Goal: Task Accomplishment & Management: Manage account settings

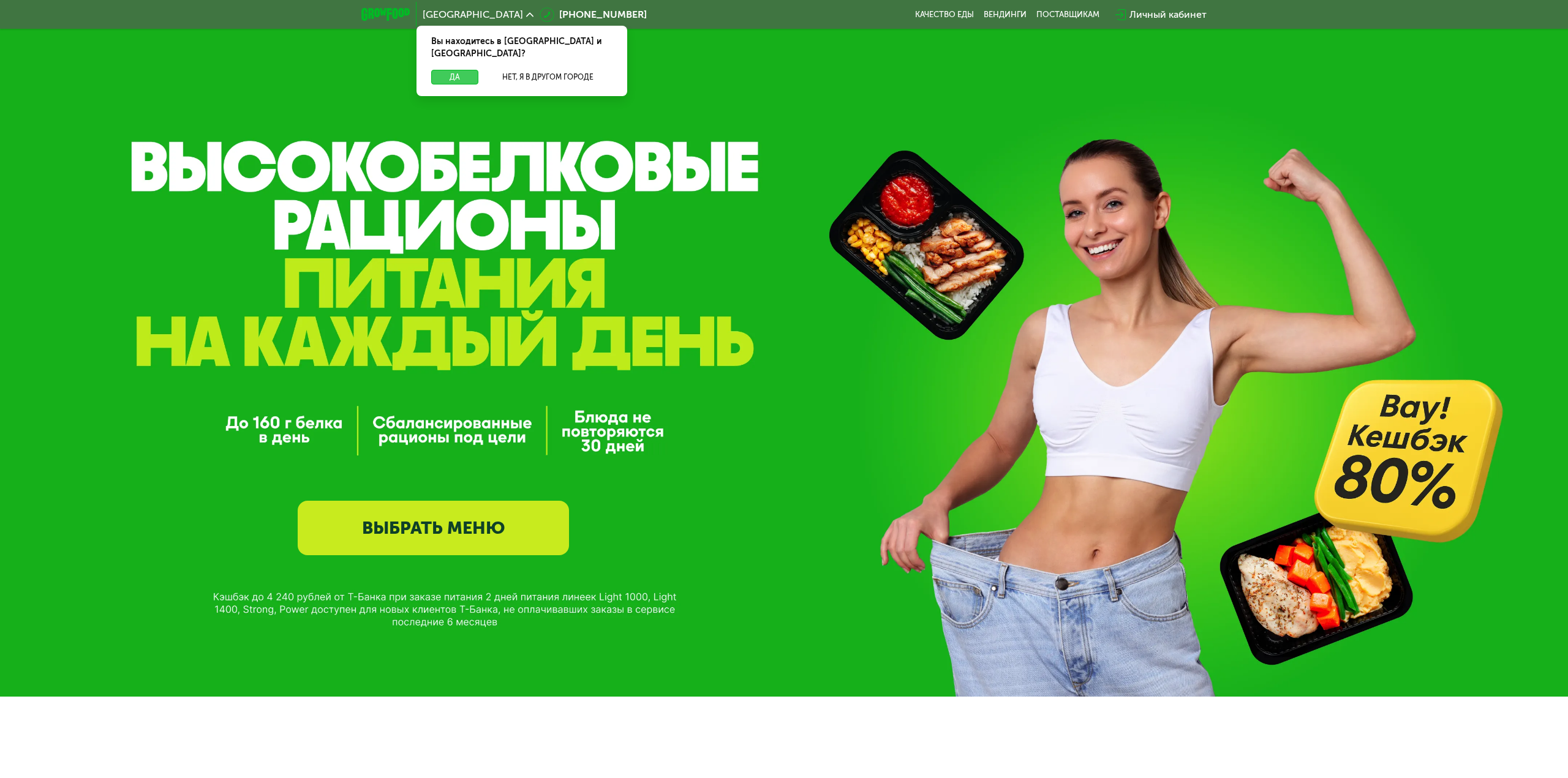
click at [448, 70] on button "Да" at bounding box center [455, 77] width 47 height 14
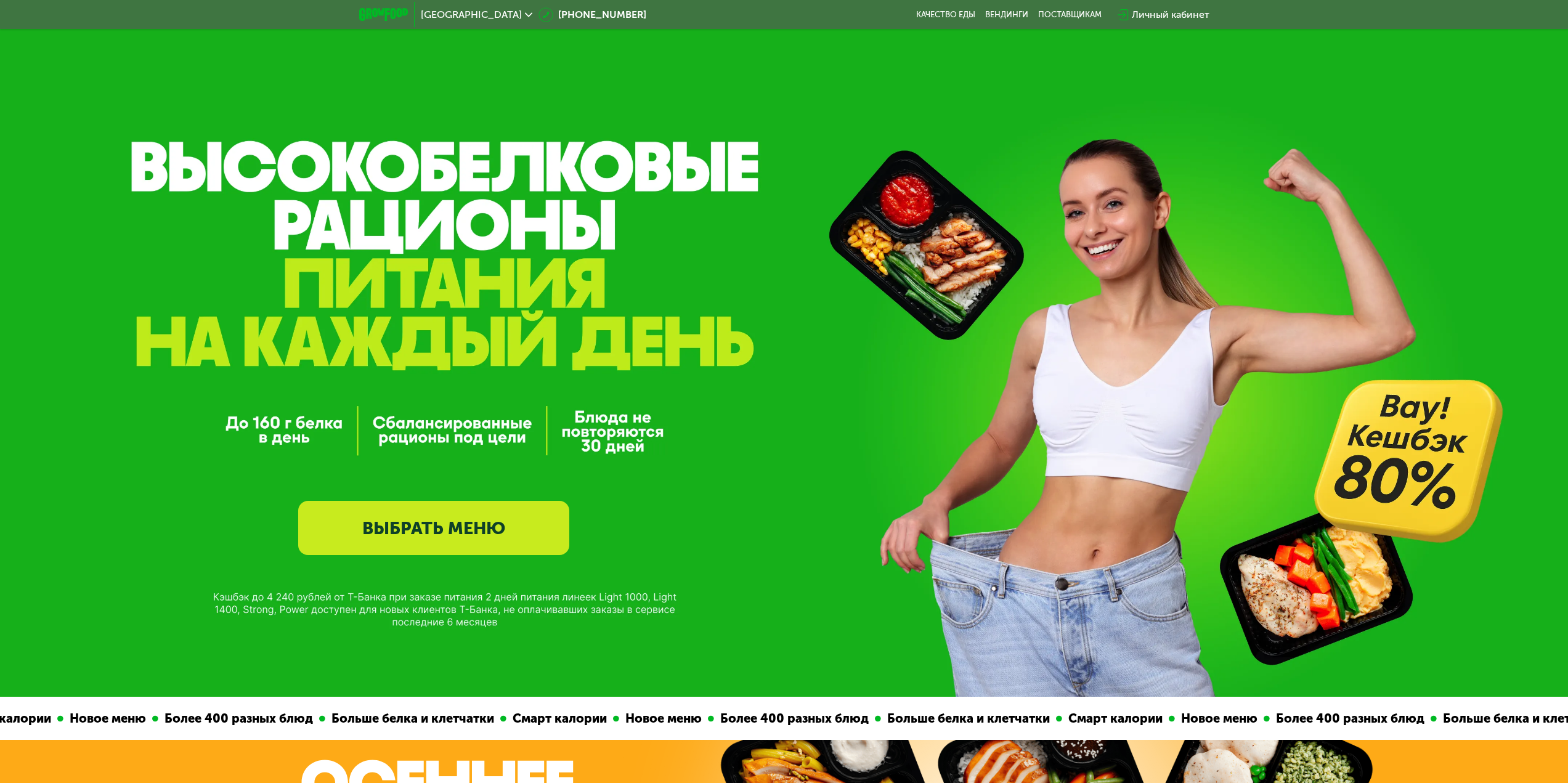
click at [1180, 8] on div "Личный кабинет" at bounding box center [1170, 15] width 78 height 15
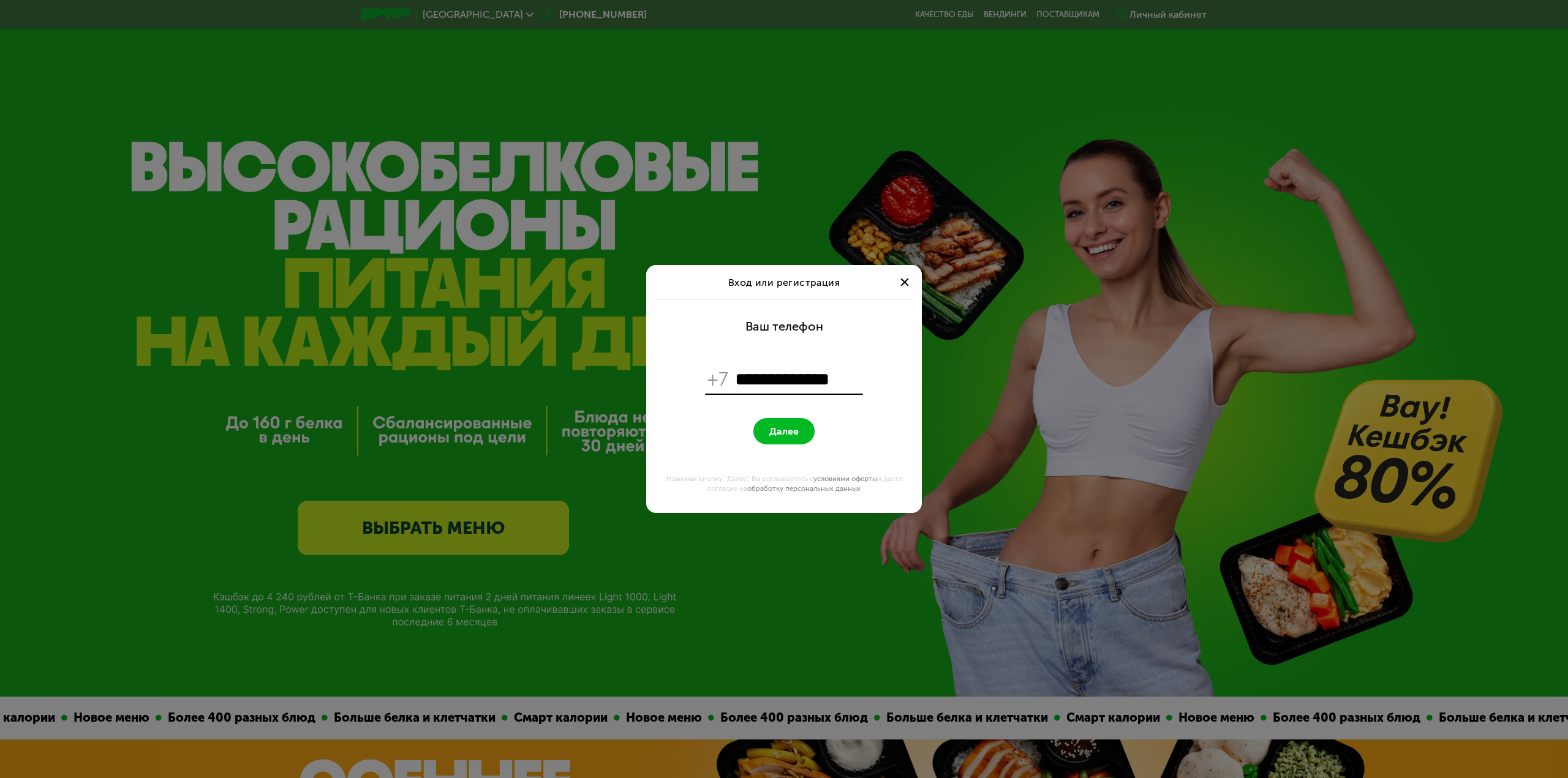
type input "**********"
click at [774, 429] on span "Далее" at bounding box center [784, 431] width 30 height 12
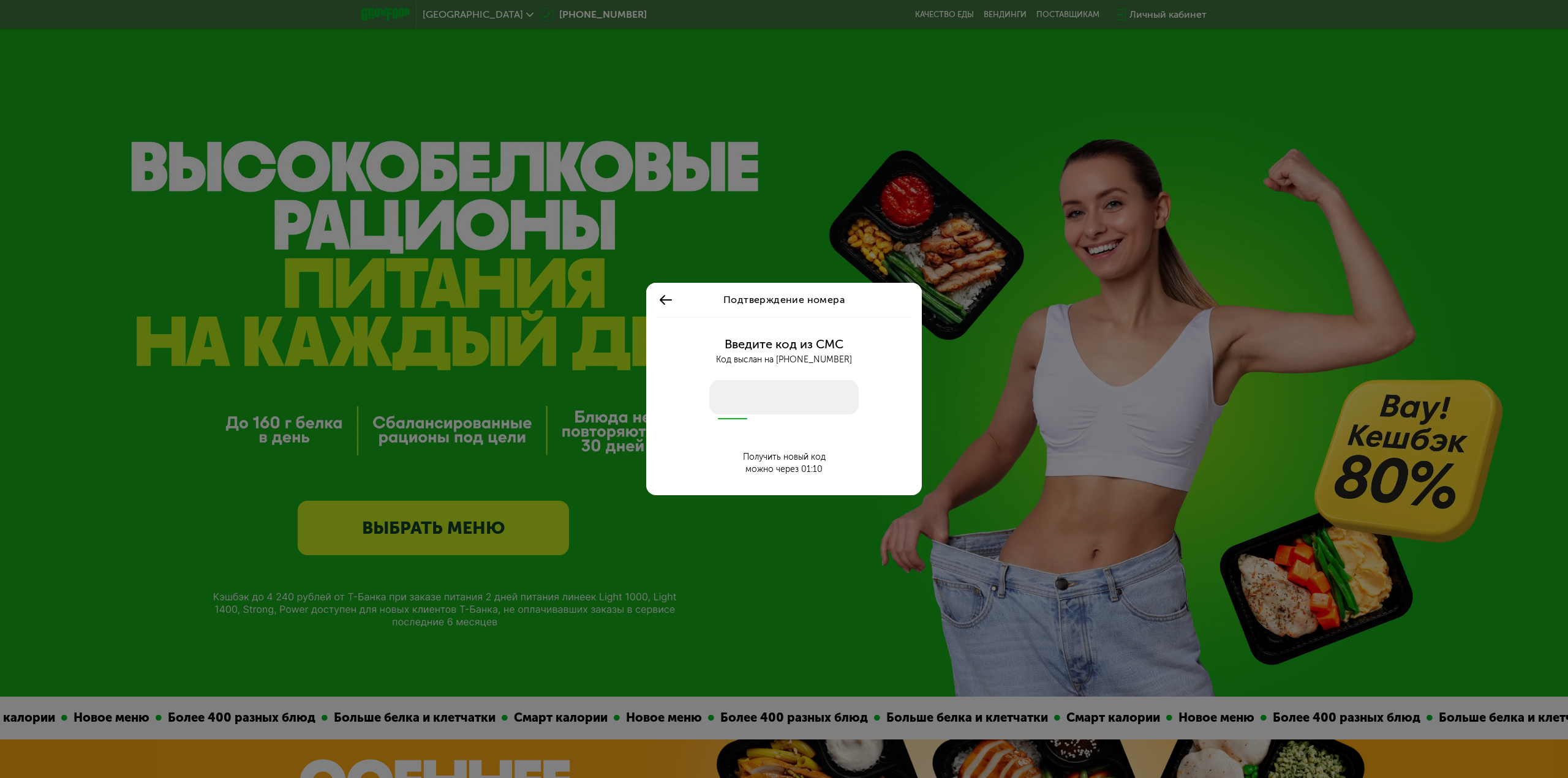
click at [783, 442] on div "Введите код из СМС Код выслан на [PHONE_NUMBER] Получить новый код можно через …" at bounding box center [784, 407] width 261 height 179
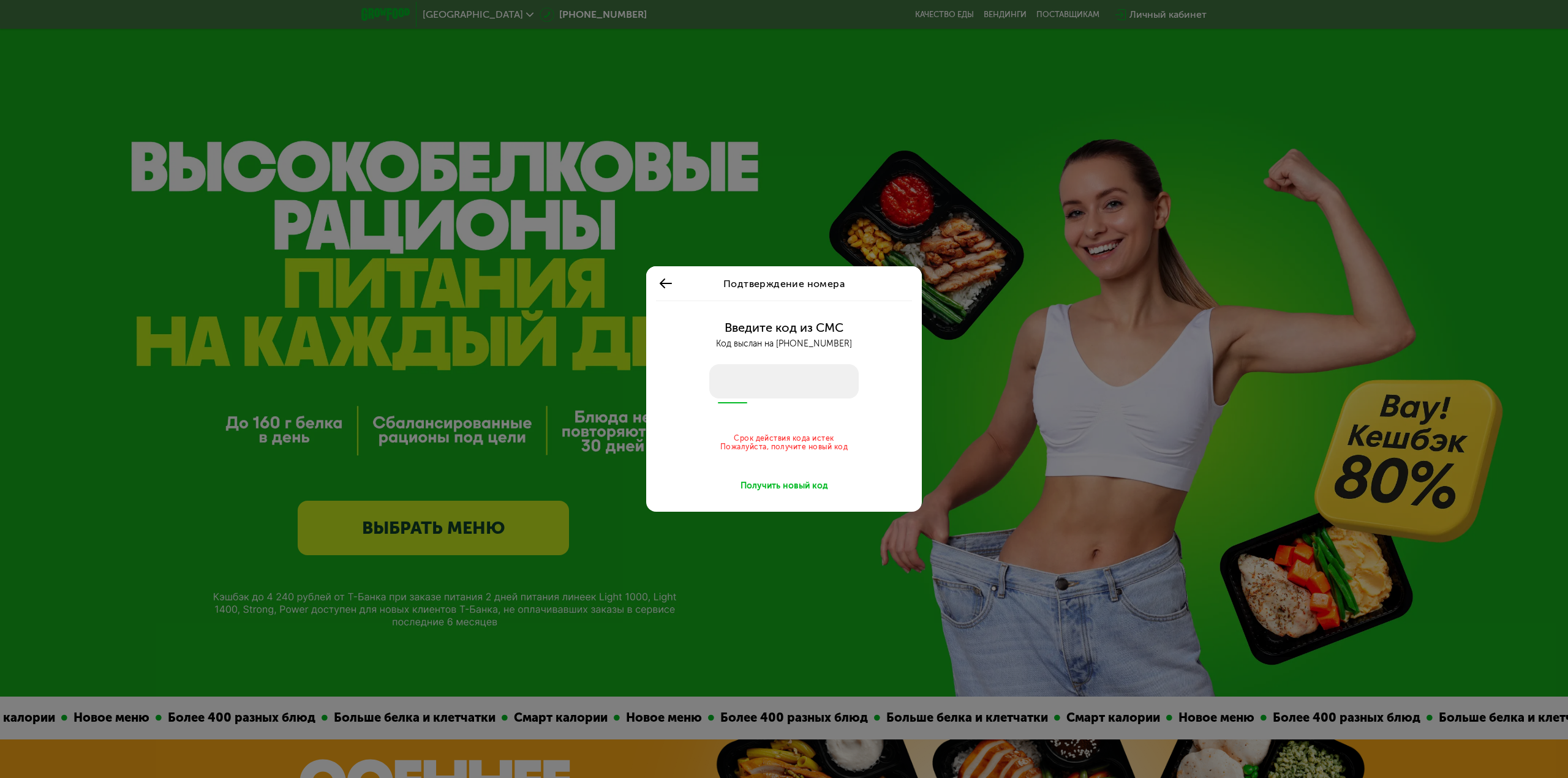
click at [794, 172] on div "Подтверждение номера Введите код из СМС Код выслан на [PHONE_NUMBER] Срок дейст…" at bounding box center [784, 389] width 1568 height 778
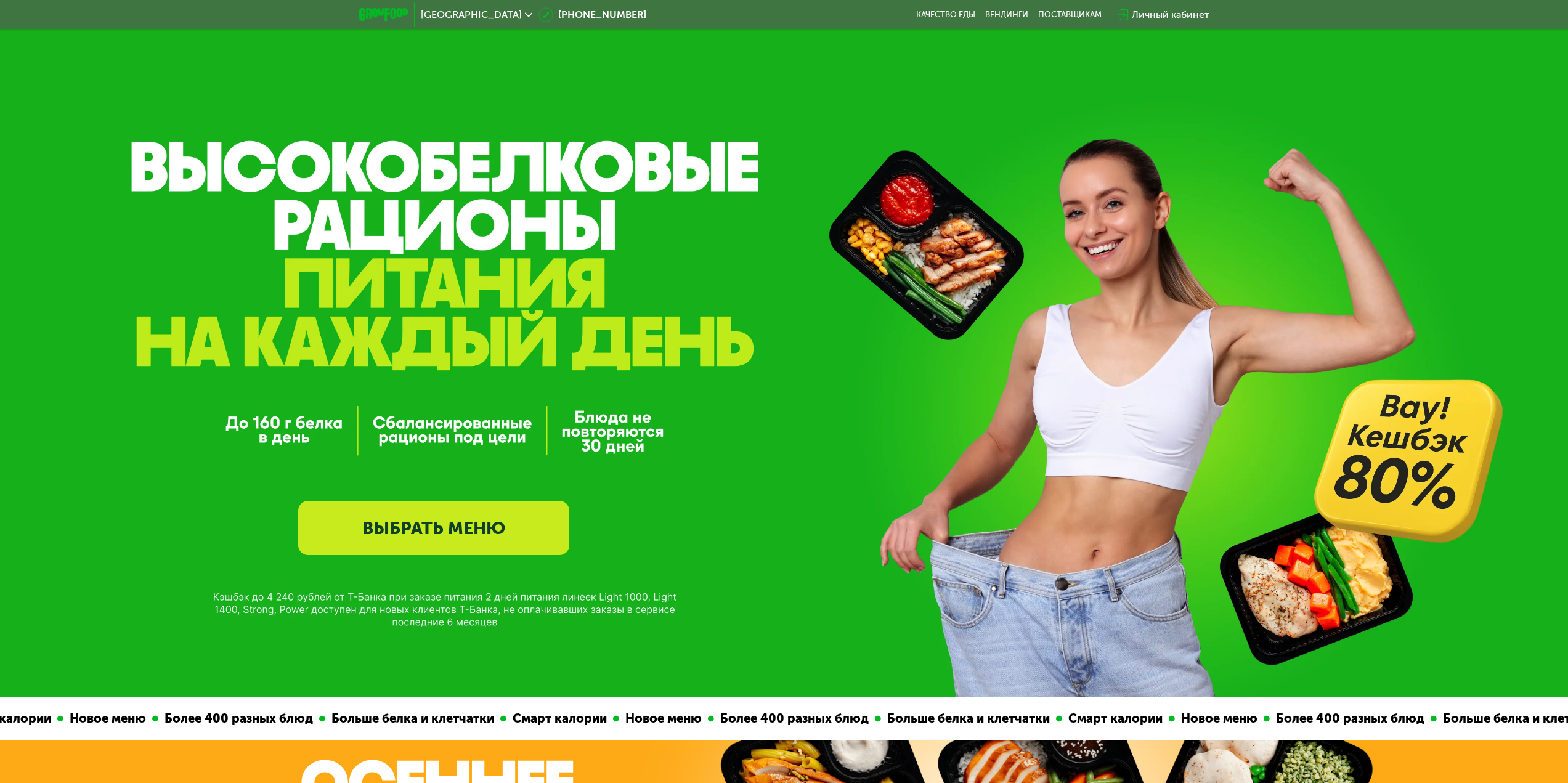
drag, startPoint x: 1021, startPoint y: 399, endPoint x: 1083, endPoint y: 335, distance: 89.1
click at [1083, 335] on div "GrowFood — доставка правильного питания ВЫБРАТЬ МЕНЮ" at bounding box center [784, 403] width 1568 height 305
drag, startPoint x: 1083, startPoint y: 335, endPoint x: 1137, endPoint y: 384, distance: 72.9
click at [1136, 390] on div "GrowFood — доставка правильного питания ВЫБРАТЬ МЕНЮ" at bounding box center [784, 403] width 1568 height 305
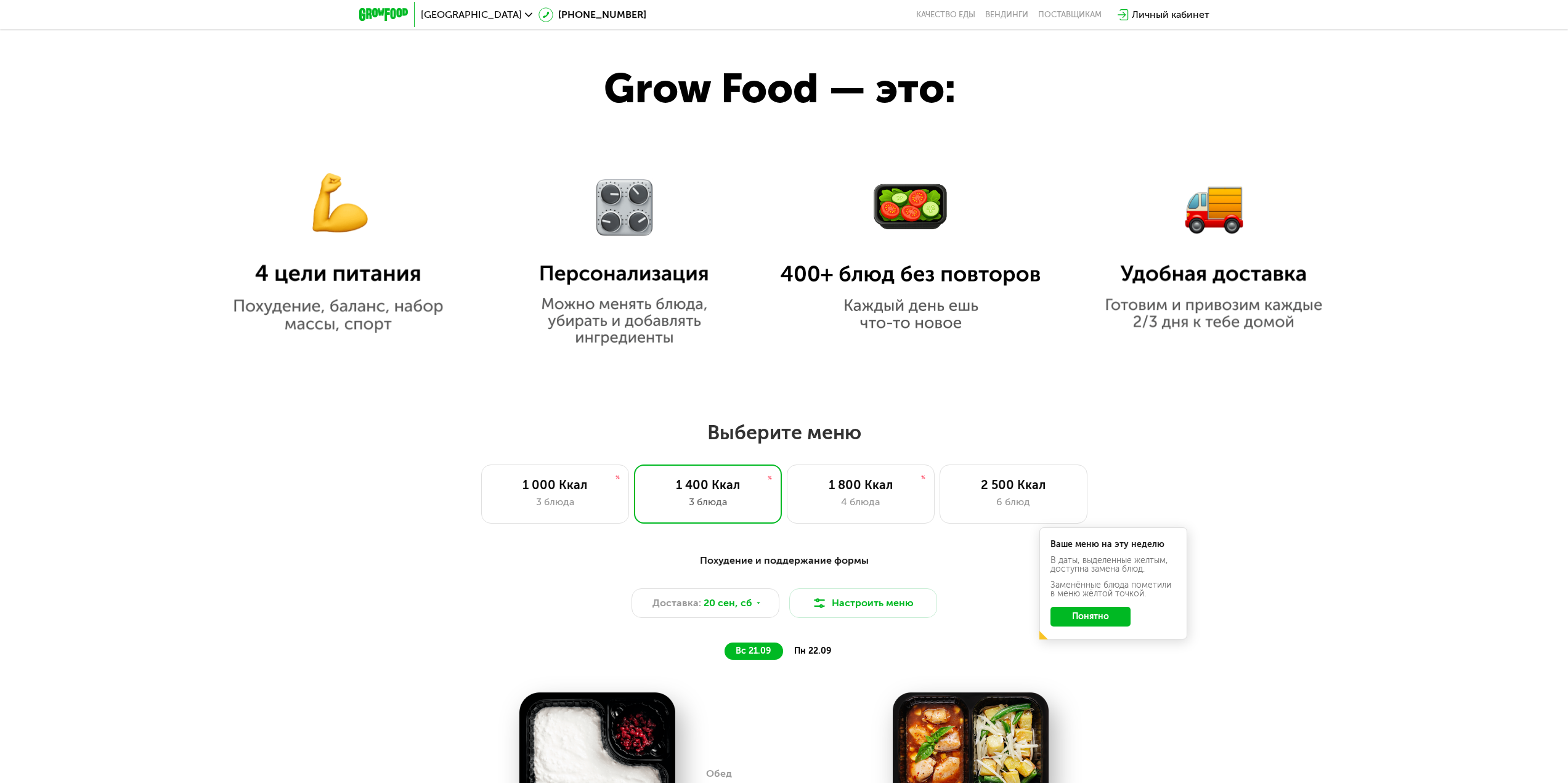
scroll to position [986, 0]
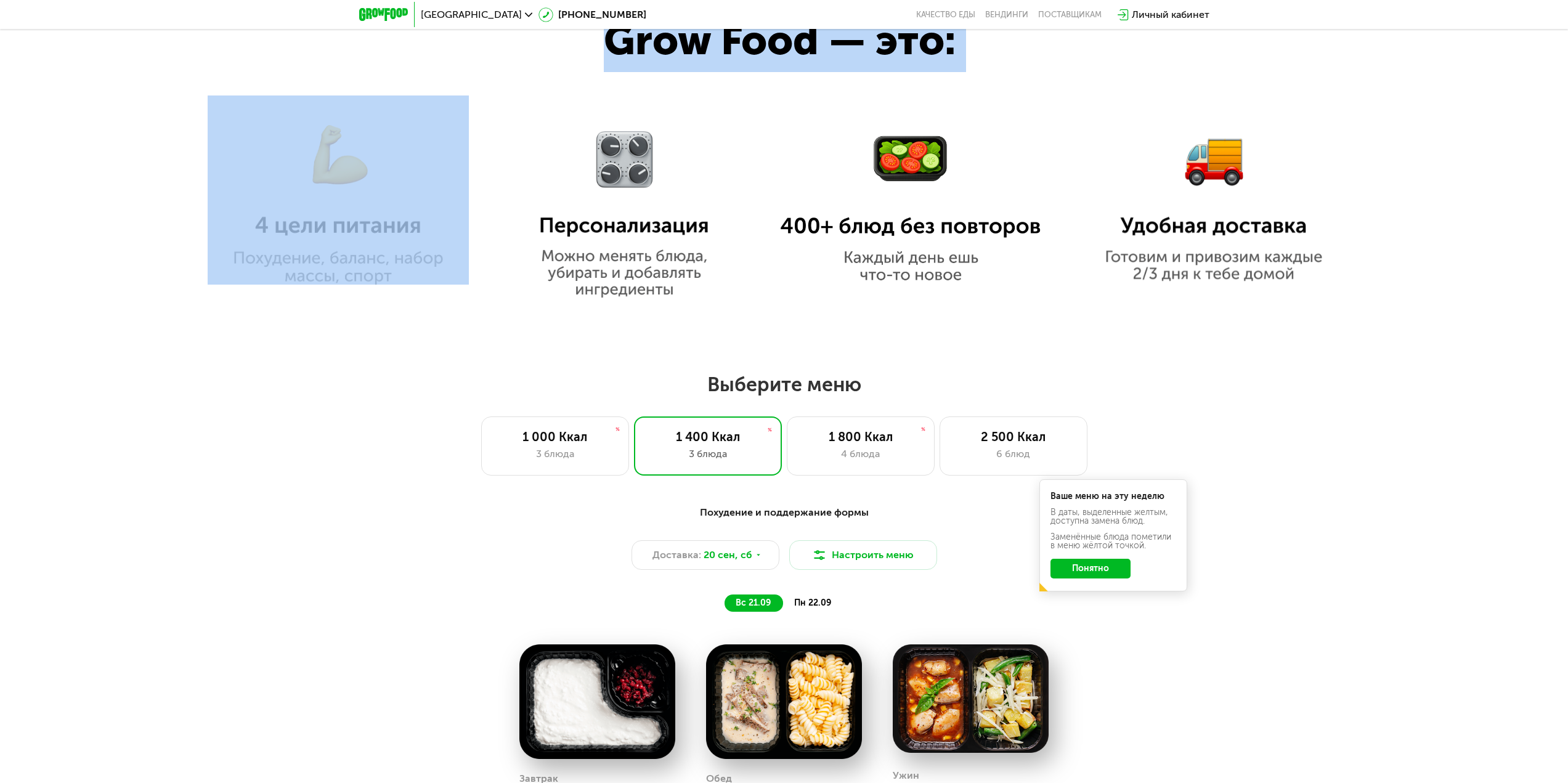
drag, startPoint x: 709, startPoint y: 266, endPoint x: 533, endPoint y: 233, distance: 179.1
click at [533, 233] on div "Grow Food — это:" at bounding box center [784, 140] width 1568 height 379
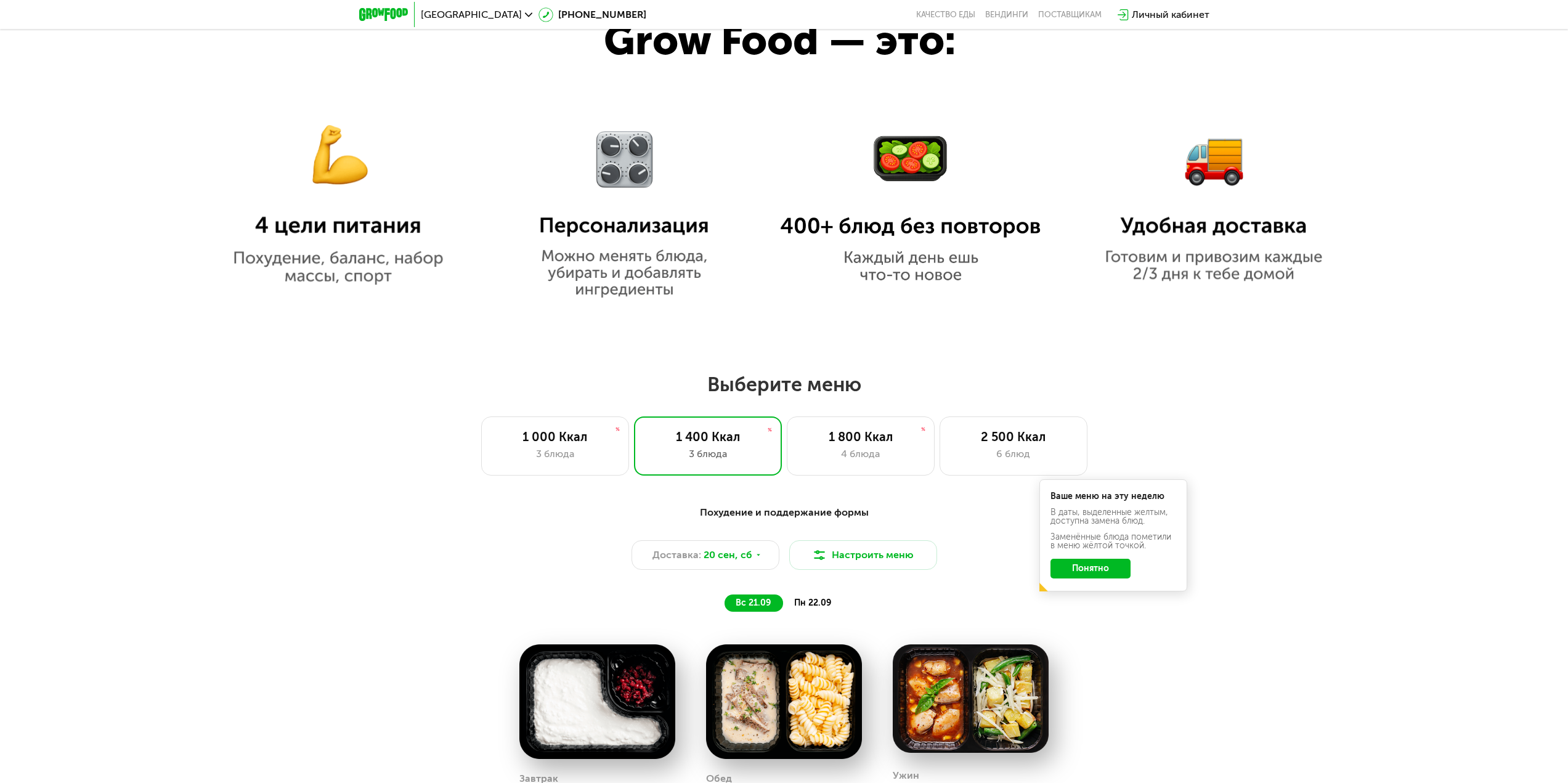
drag, startPoint x: 352, startPoint y: 209, endPoint x: 324, endPoint y: 160, distance: 56.4
click at [324, 160] on img at bounding box center [338, 190] width 261 height 189
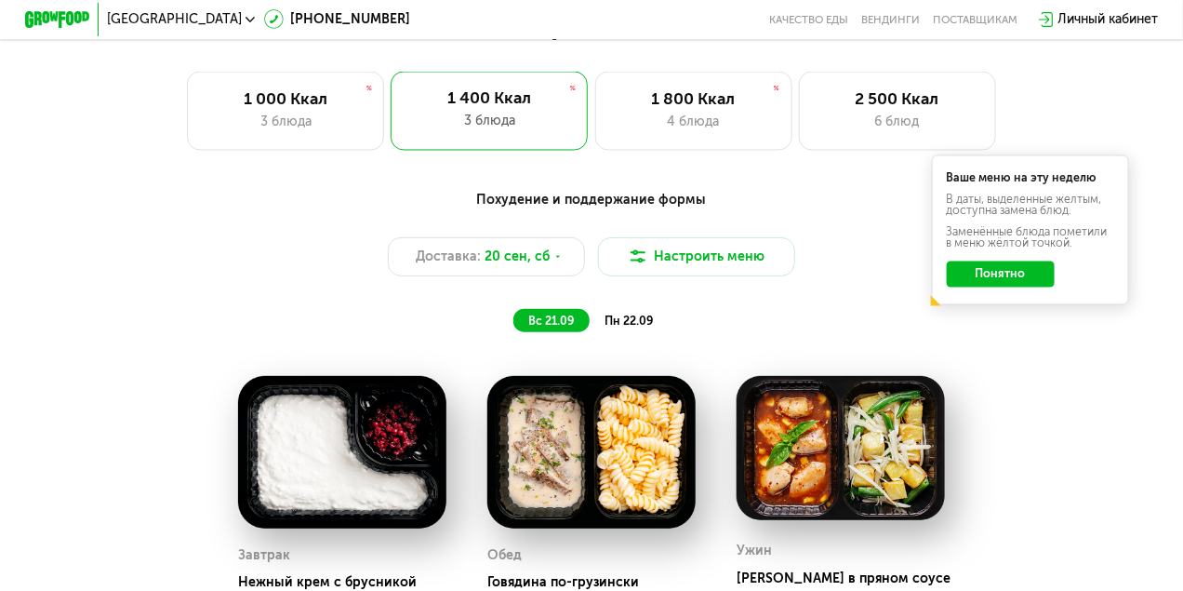
scroll to position [1147, 0]
